Goal: Navigation & Orientation: Find specific page/section

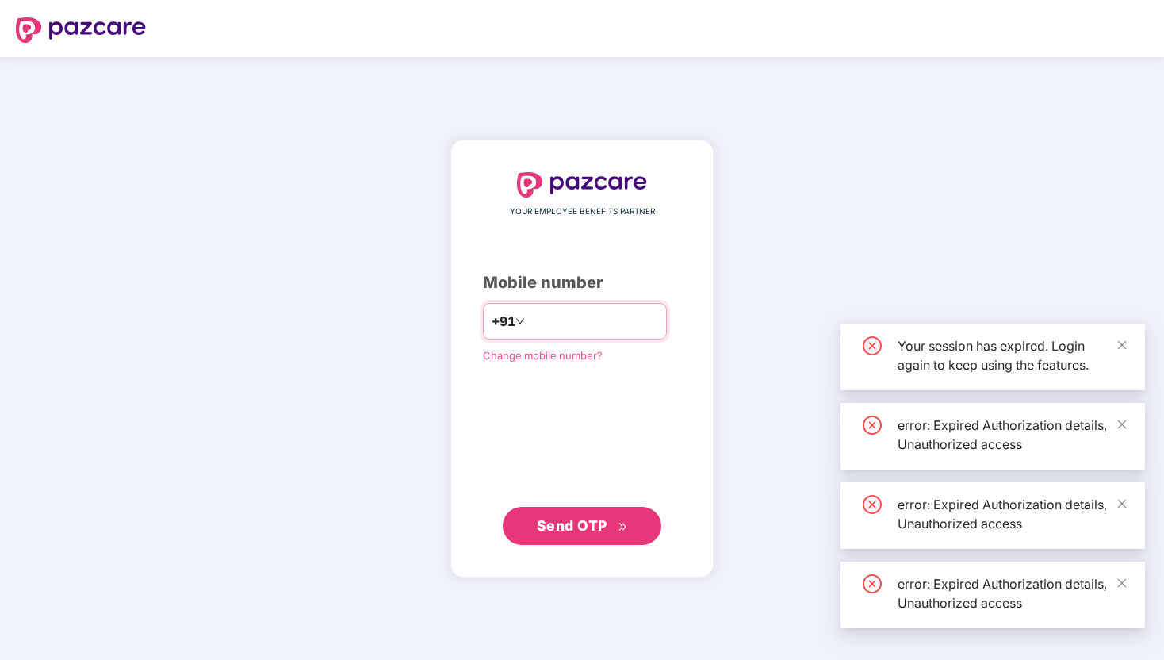
type input "**"
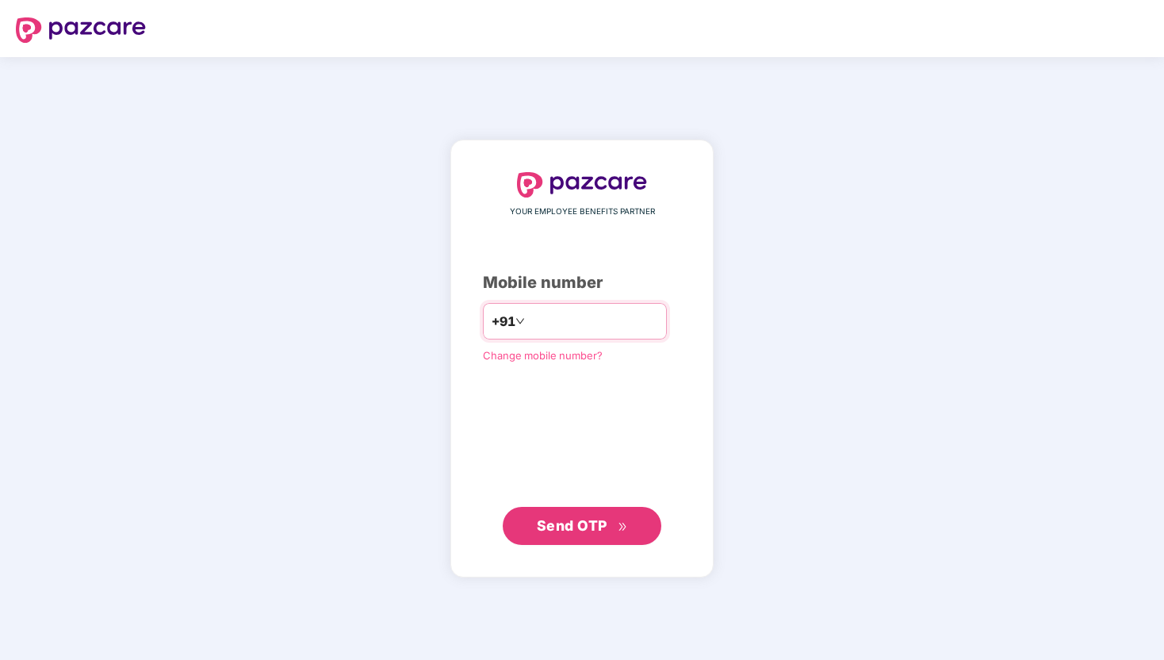
type input "*"
type input "**********"
click at [597, 523] on span "Send OTP" at bounding box center [572, 525] width 71 height 17
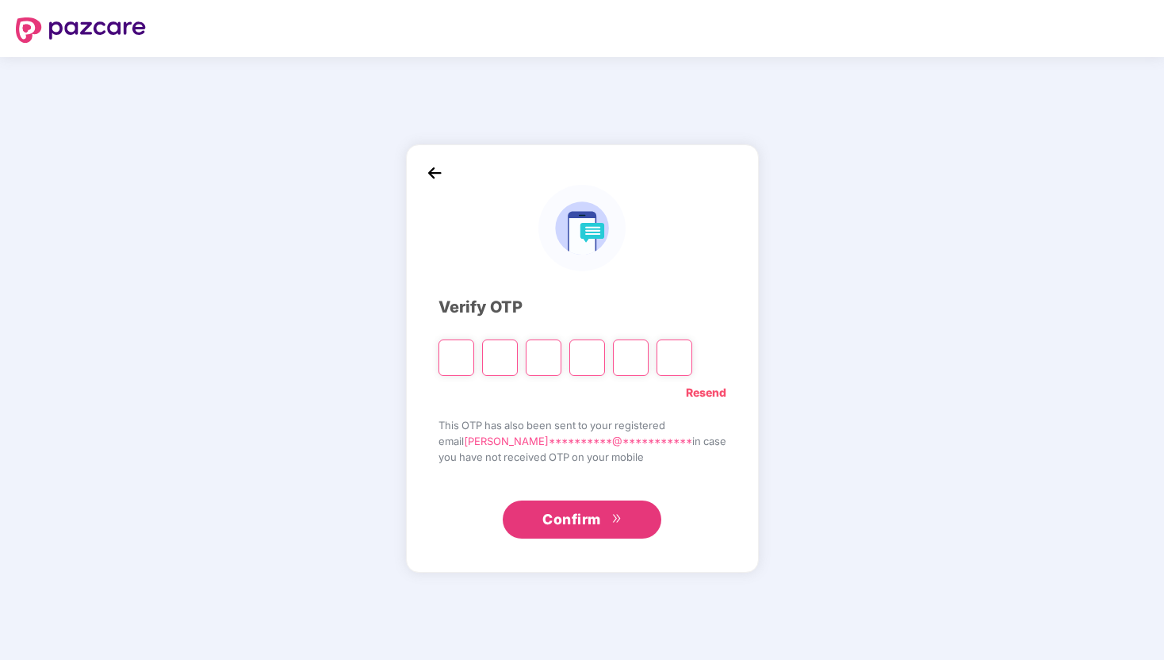
type input "*"
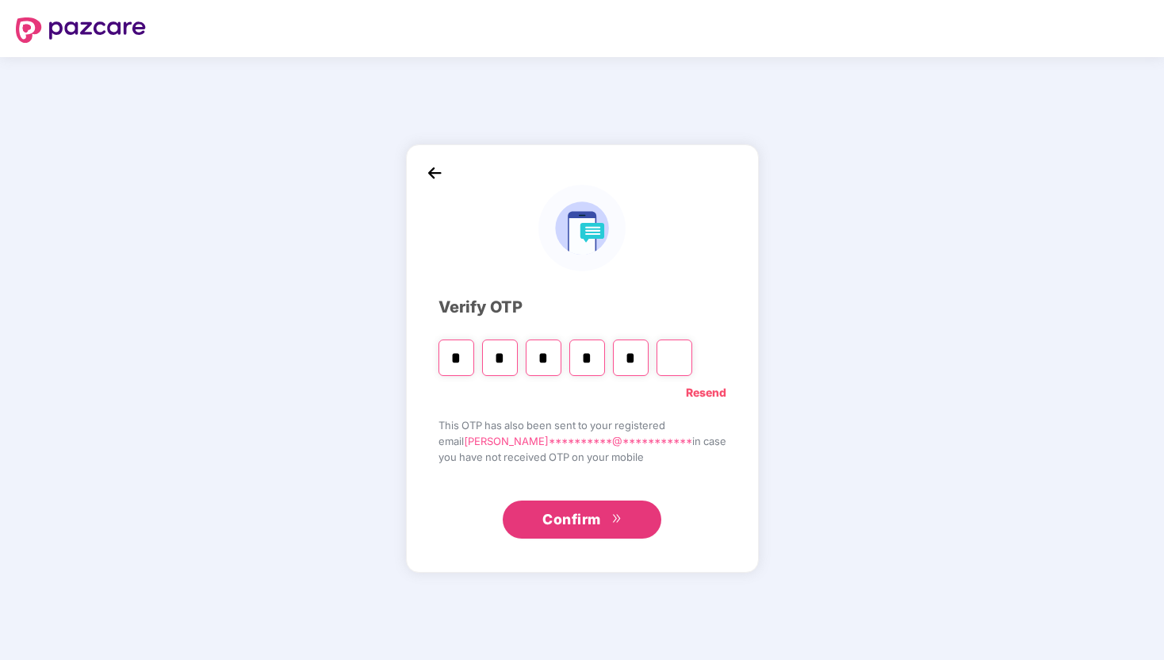
type input "*"
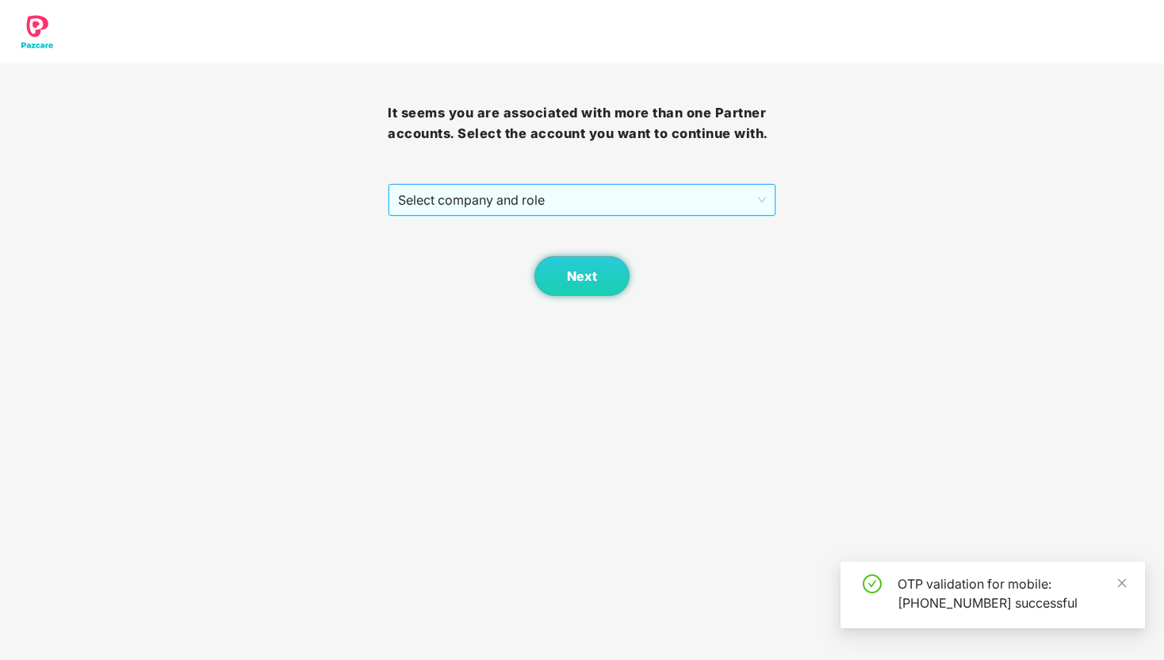
click at [624, 184] on div "Select company and role" at bounding box center [581, 200] width 386 height 32
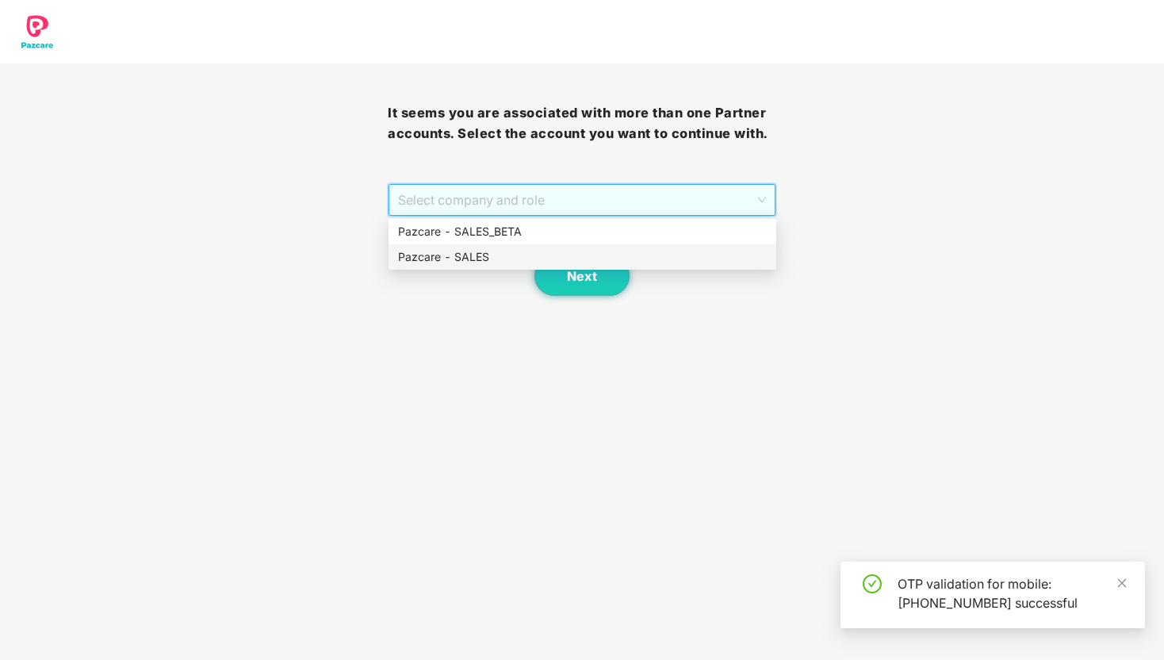
click at [610, 266] on div "Pazcare - SALES" at bounding box center [582, 256] width 388 height 25
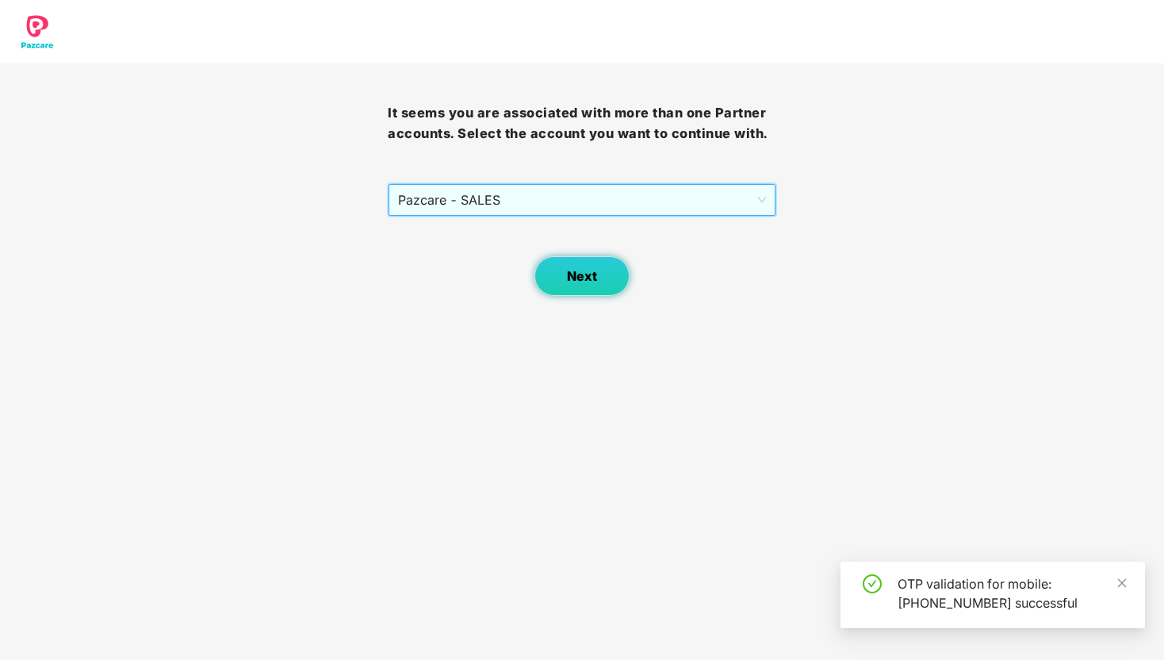
click at [577, 275] on span "Next" at bounding box center [582, 276] width 30 height 15
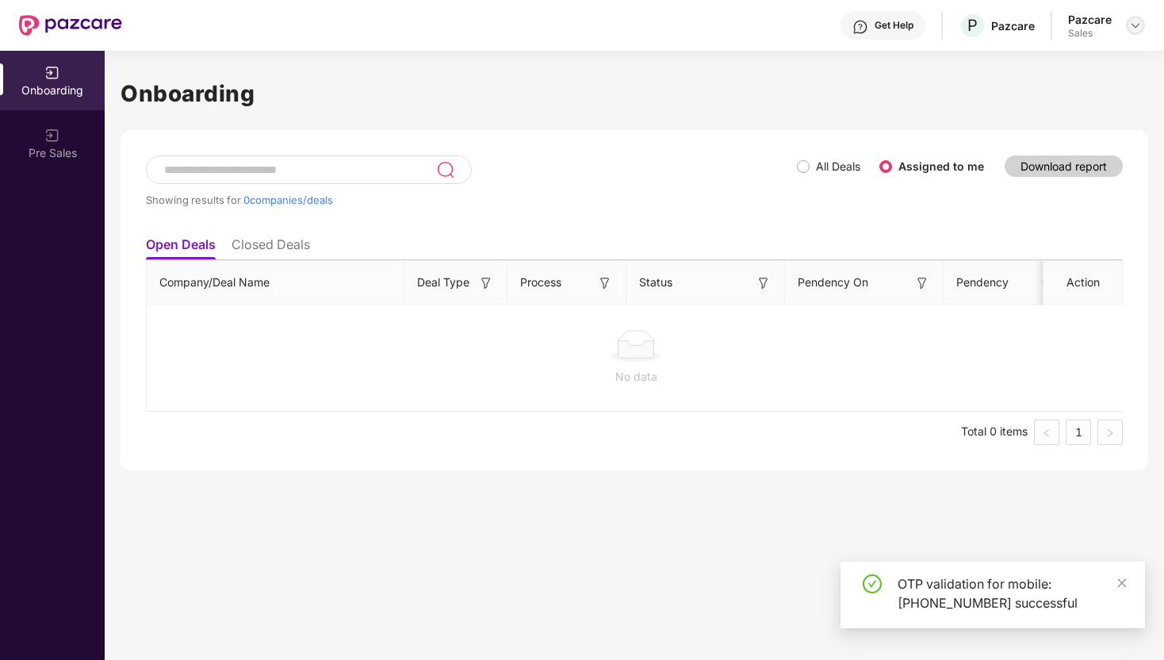
click at [1130, 31] on img at bounding box center [1135, 25] width 13 height 13
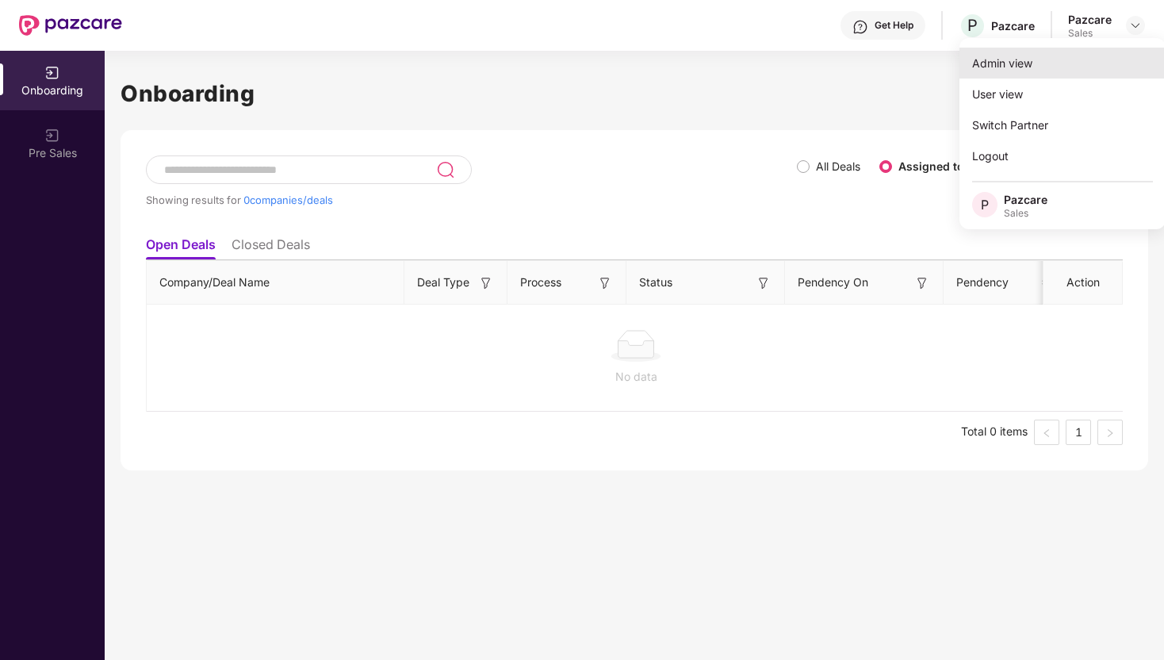
click at [1084, 67] on div "Admin view" at bounding box center [1062, 63] width 206 height 31
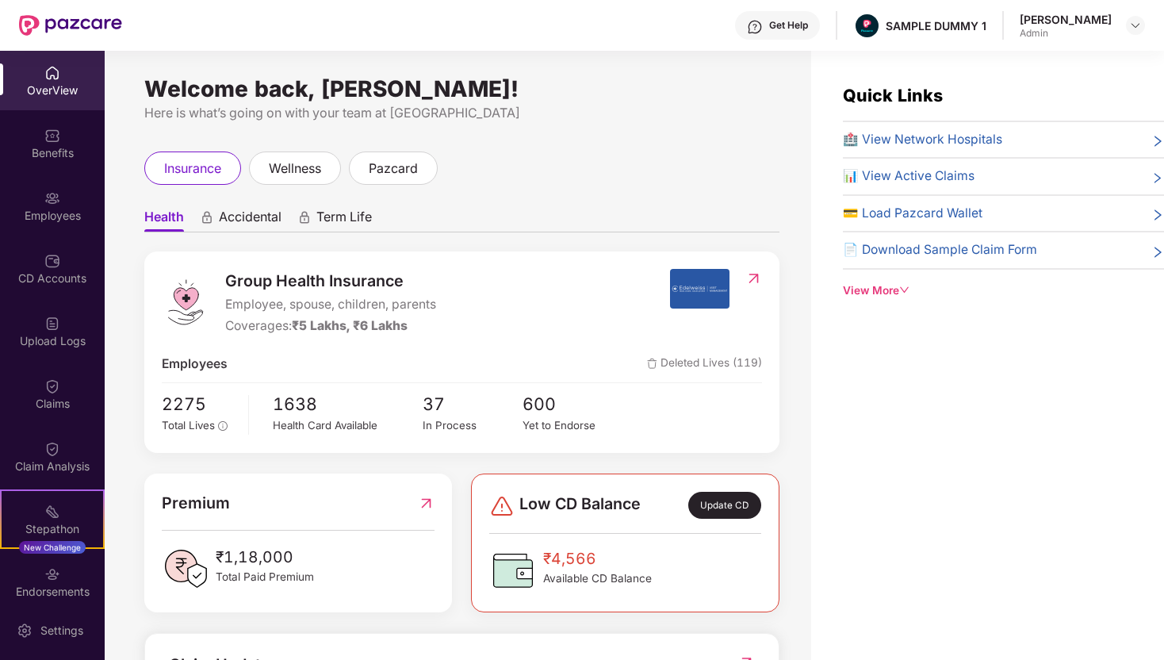
scroll to position [313, 0]
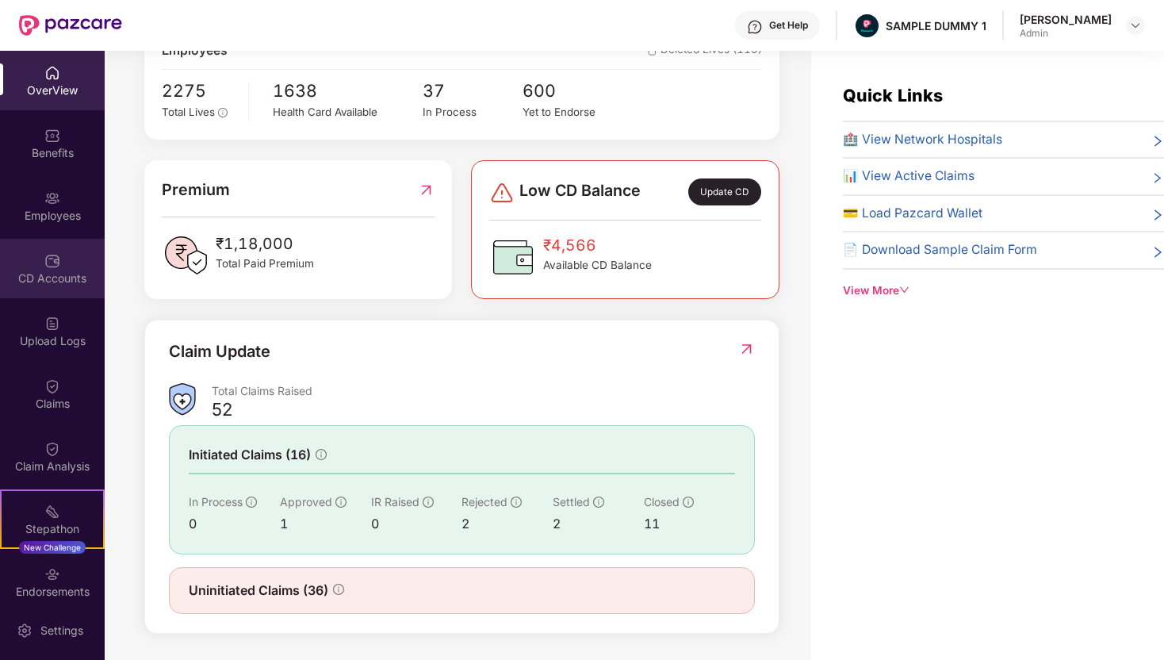
click at [78, 287] on div "CD Accounts" at bounding box center [52, 268] width 105 height 59
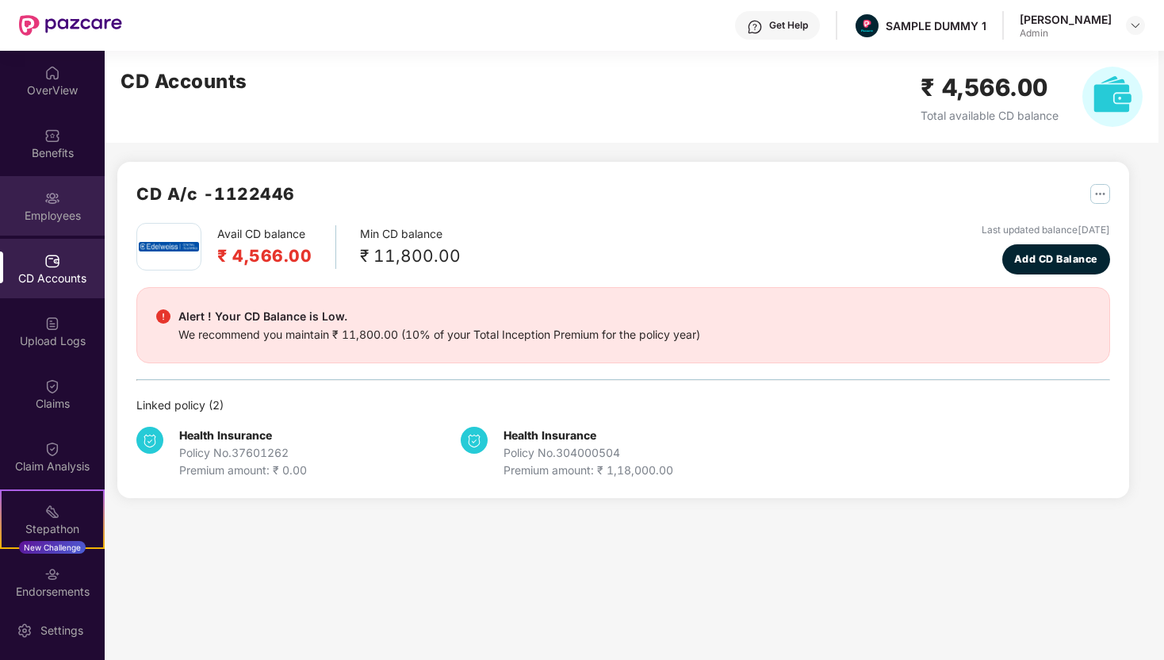
click at [52, 192] on img at bounding box center [52, 198] width 16 height 16
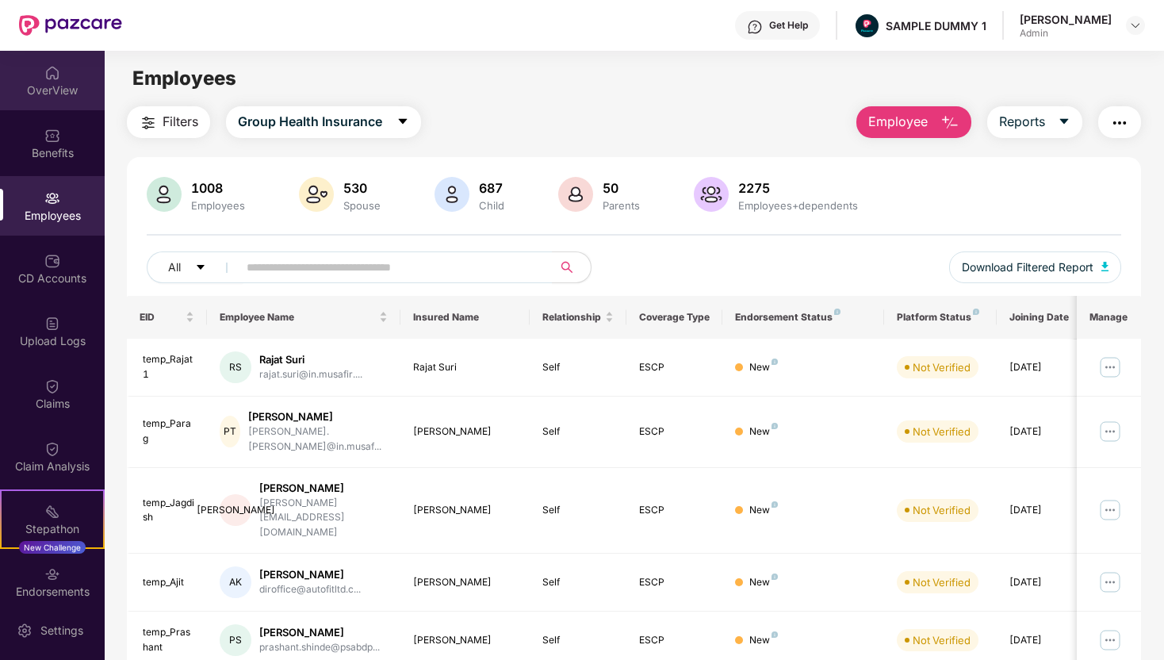
click at [59, 91] on div "OverView" at bounding box center [52, 90] width 105 height 16
